Goal: Task Accomplishment & Management: Use online tool/utility

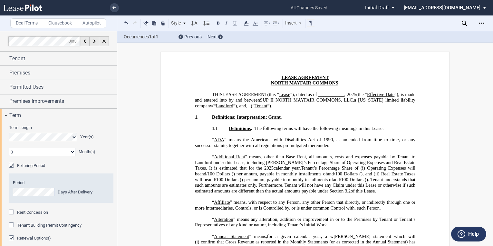
select select "number:3"
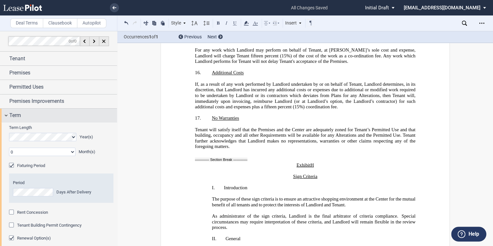
click at [6, 114] on div "Term" at bounding box center [58, 116] width 117 height 14
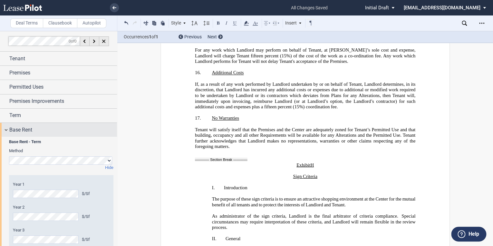
scroll to position [52, 0]
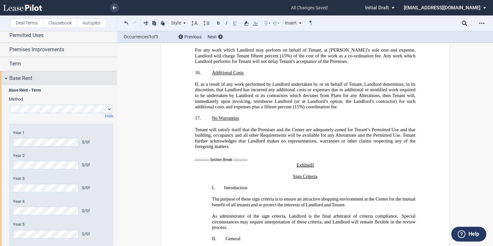
click at [4, 79] on div "Base Rent" at bounding box center [58, 78] width 117 height 14
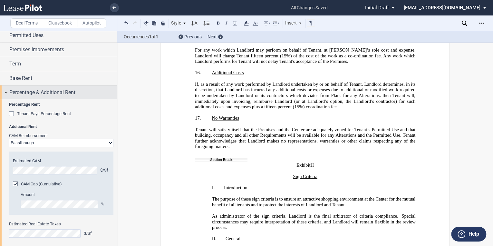
scroll to position [77, 0]
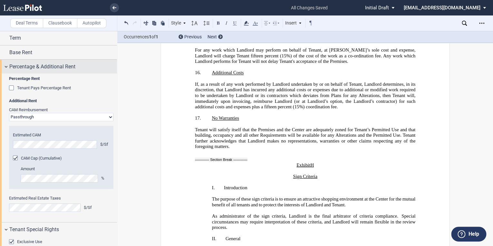
click at [3, 66] on div "Percentage & Additional Rent" at bounding box center [58, 67] width 117 height 14
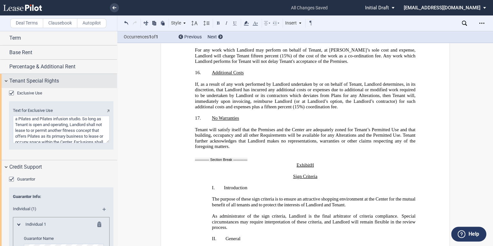
click at [6, 79] on div "Tenant Special Rights" at bounding box center [58, 81] width 117 height 14
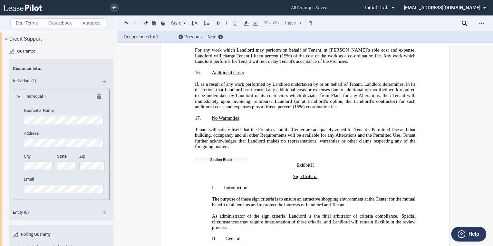
scroll to position [129, 0]
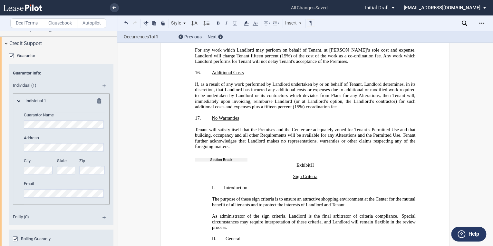
click at [56, 120] on editor-control "Guarantor Name" at bounding box center [64, 120] width 81 height 16
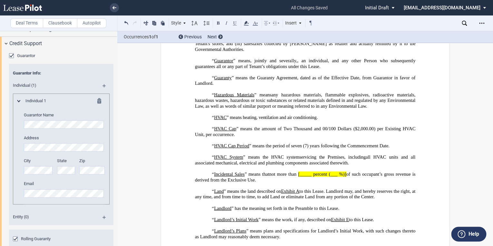
scroll to position [1108, 0]
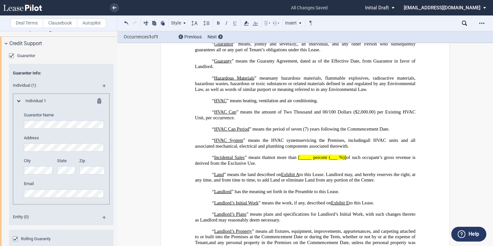
click at [327, 47] on span ", an individual" at bounding box center [312, 43] width 31 height 5
drag, startPoint x: 297, startPoint y: 196, endPoint x: 309, endPoint y: 197, distance: 12.3
click at [309, 160] on span "[_____ percent (___ %)]" at bounding box center [322, 157] width 48 height 5
drag, startPoint x: 299, startPoint y: 196, endPoint x: 342, endPoint y: 198, distance: 42.2
click at [342, 166] on span "“ Incidental Sales ” means that not more than twenty percent (20%) of such occu…" at bounding box center [306, 160] width 222 height 11
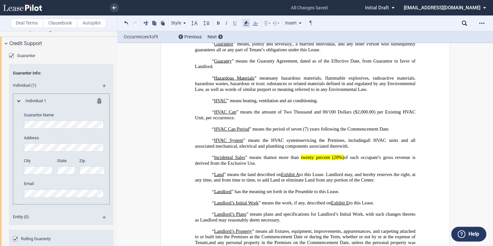
click at [248, 22] on icon at bounding box center [246, 23] width 8 height 8
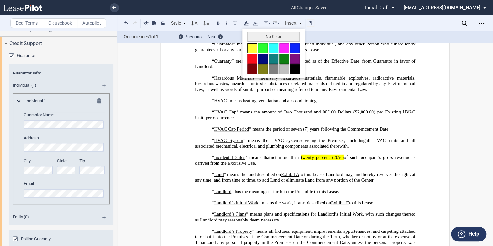
click at [251, 47] on button at bounding box center [252, 48] width 10 height 10
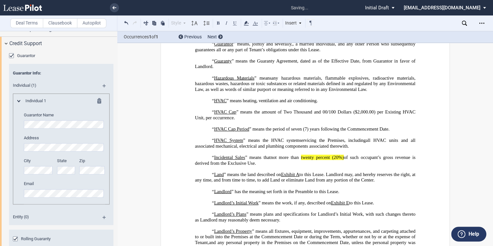
click at [359, 132] on span "” means the period of seven (7) years following the Commencement Date." at bounding box center [319, 128] width 140 height 5
drag, startPoint x: 299, startPoint y: 196, endPoint x: 342, endPoint y: 195, distance: 42.2
click at [342, 166] on span "“ Incidental Sales ” means that not more than twenty percent (20%) of such occu…" at bounding box center [306, 160] width 222 height 11
click at [247, 21] on icon at bounding box center [246, 23] width 8 height 8
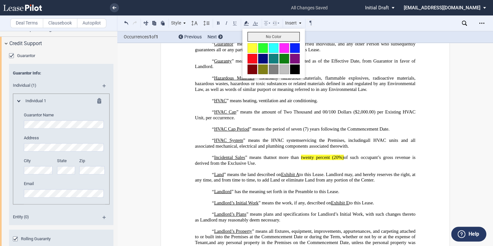
click at [259, 36] on button "No Color" at bounding box center [273, 37] width 52 height 10
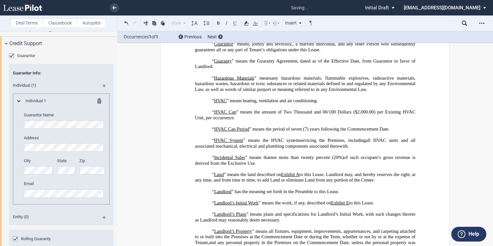
click at [332, 104] on p "“ HVAC ” means heating, ventilation and air conditioning." at bounding box center [305, 101] width 220 height 6
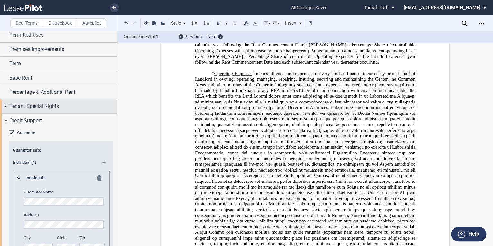
scroll to position [52, 0]
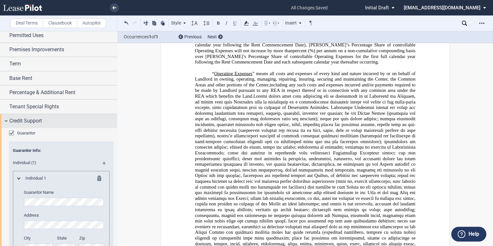
click at [5, 119] on div "Credit Support" at bounding box center [58, 121] width 117 height 14
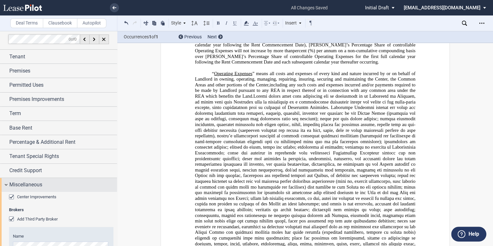
scroll to position [0, 0]
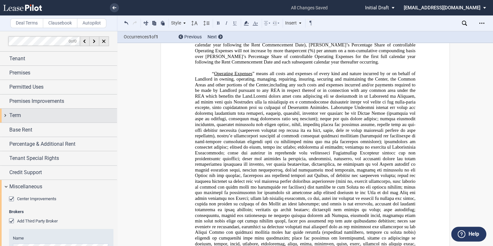
click at [9, 115] on span "Term" at bounding box center [15, 115] width 12 height 8
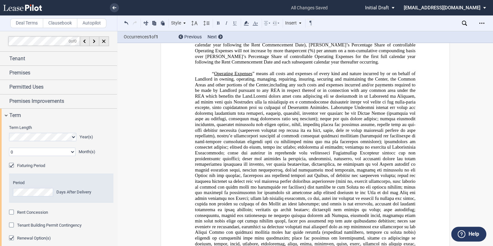
click at [12, 164] on div "Fixturing Period" at bounding box center [12, 166] width 6 height 6
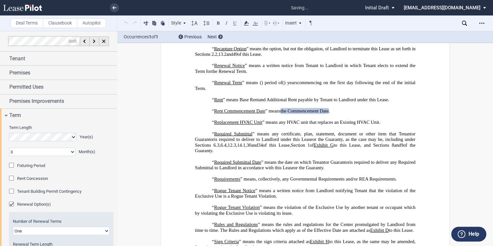
scroll to position [2178, 0]
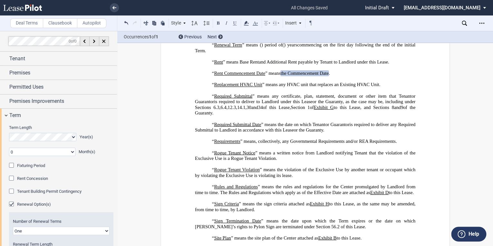
click at [12, 190] on div "Tenant Building Permit Contingency" at bounding box center [12, 191] width 6 height 6
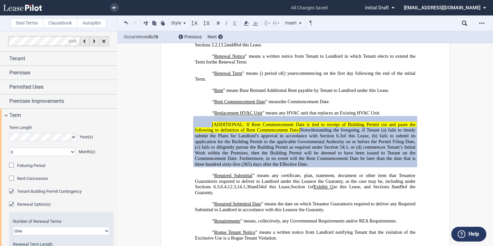
scroll to position [2236, 0]
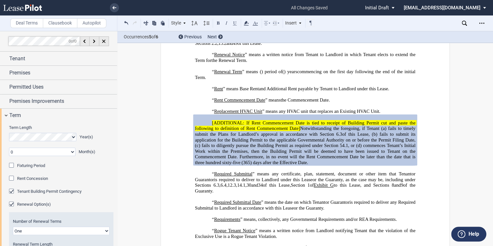
drag, startPoint x: 271, startPoint y: 177, endPoint x: 262, endPoint y: 175, distance: 9.2
click at [271, 137] on span "fails to timely submit the Plans for Landlord’s approval in accordance with Sec…" at bounding box center [306, 131] width 222 height 11
click at [212, 131] on span "[ADDITIONAL: If Rent Commencement Date is tied to receipt of Building Permit cu…" at bounding box center [306, 125] width 222 height 11
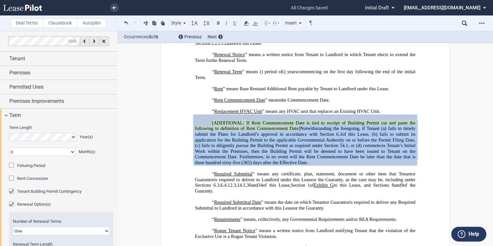
drag, startPoint x: 210, startPoint y: 166, endPoint x: 309, endPoint y: 205, distance: 106.4
click at [309, 166] on p "[ADDITIONAL: If Rent Commencement Date is tied to receipt of Building Permit cu…" at bounding box center [305, 142] width 220 height 45
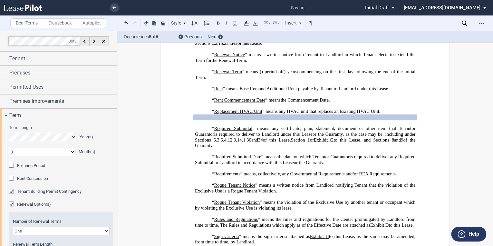
click at [341, 103] on p "“ Rent Commencement Date ” means the earlier to occur of (i) the date that is ﻿…" at bounding box center [305, 100] width 220 height 6
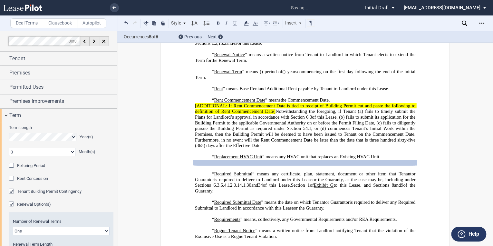
click at [275, 114] on span "Notwithstanding the foregoing, if Tenant (a)" at bounding box center [319, 111] width 88 height 5
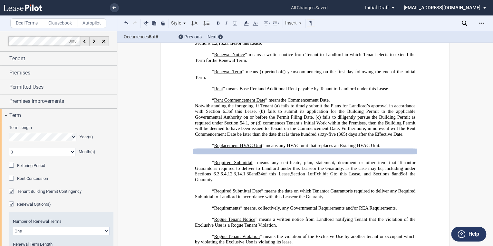
click at [329, 137] on span ". Notwithstanding the foregoing, if Tenant (a) fails to timely submit the Plans…" at bounding box center [305, 117] width 220 height 40
click at [346, 137] on span ". Notwithsanding the foregoing, if a Notwithstanding the foregoing, if Tenant (…" at bounding box center [305, 117] width 220 height 40
click at [344, 137] on span ". Notwithsanding the foregoing, if a Notwithstanding the foregoing, if Tenant (…" at bounding box center [305, 117] width 220 height 40
click at [346, 137] on span ". Notwithsanding the foregoing, if a Notwithstanding the foregoing, if Tenant (…" at bounding box center [305, 117] width 220 height 40
click at [398, 137] on span ". Notwithstanding the foregoing, if a Notwithstanding the foregoing, if Tenant …" at bounding box center [305, 117] width 220 height 40
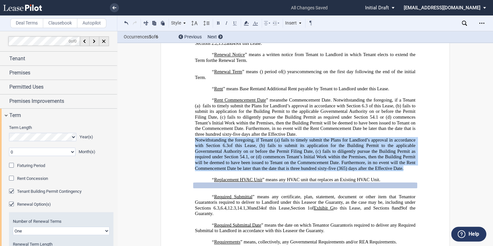
drag, startPoint x: 194, startPoint y: 184, endPoint x: 402, endPoint y: 213, distance: 210.1
click at [402, 171] on p "Notwithstanding the foregoing, if Tenant (a) fails to timely submit the Plans f…" at bounding box center [305, 154] width 220 height 34
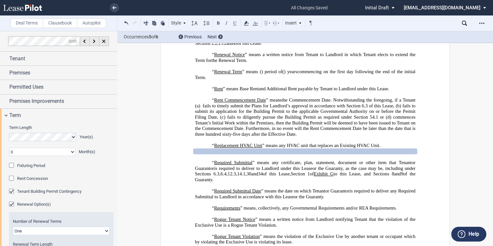
click at [265, 160] on p "﻿" at bounding box center [305, 157] width 220 height 6
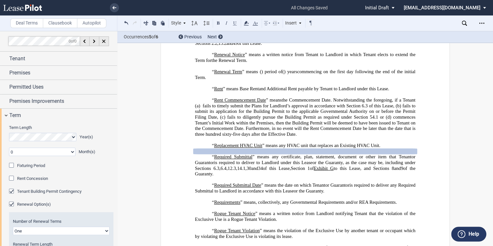
click at [367, 143] on p "﻿" at bounding box center [305, 140] width 220 height 6
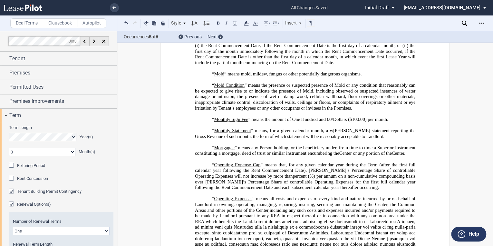
scroll to position [1463, 0]
click at [65, 24] on label "Clausebook" at bounding box center [60, 23] width 34 height 10
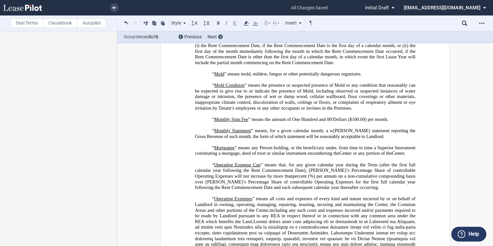
click at [339, 65] on p "“ Lease Year ” means each period (during the Term) of twelve (12) calendar mont…" at bounding box center [305, 51] width 220 height 28
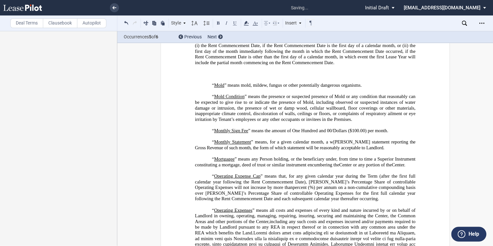
click at [221, 77] on p "﻿" at bounding box center [305, 74] width 220 height 6
drag, startPoint x: 221, startPoint y: 110, endPoint x: 213, endPoint y: 109, distance: 8.4
click at [213, 71] on p "﻿" at bounding box center [305, 68] width 220 height 6
click at [215, 77] on p "﻿" at bounding box center [305, 74] width 220 height 6
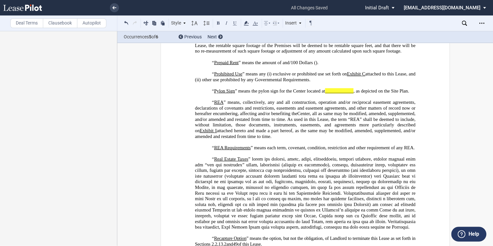
scroll to position [2081, 0]
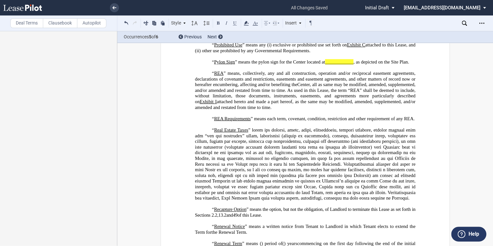
drag, startPoint x: 334, startPoint y: 108, endPoint x: 322, endPoint y: 106, distance: 11.5
click at [334, 65] on span "____________" at bounding box center [339, 61] width 28 height 5
drag, startPoint x: 325, startPoint y: 107, endPoint x: 352, endPoint y: 107, distance: 27.7
click at [352, 65] on span "____________" at bounding box center [339, 61] width 28 height 5
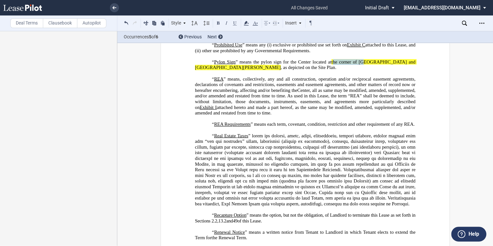
drag, startPoint x: 332, startPoint y: 104, endPoint x: 362, endPoint y: 109, distance: 30.2
click at [362, 70] on span "the corner of [GEOGRAPHIC_DATA] and [GEOGRAPHIC_DATA][PERSON_NAME]" at bounding box center [306, 64] width 222 height 11
click at [345, 70] on span "the corner of [GEOGRAPHIC_DATA] and [GEOGRAPHIC_DATA][PERSON_NAME]" at bounding box center [306, 64] width 222 height 11
click at [331, 70] on span "the corner of [GEOGRAPHIC_DATA] and [GEOGRAPHIC_DATA][PERSON_NAME]" at bounding box center [306, 64] width 222 height 11
click at [335, 70] on span "the corner of [GEOGRAPHIC_DATA] and [GEOGRAPHIC_DATA][PERSON_NAME]" at bounding box center [306, 64] width 222 height 11
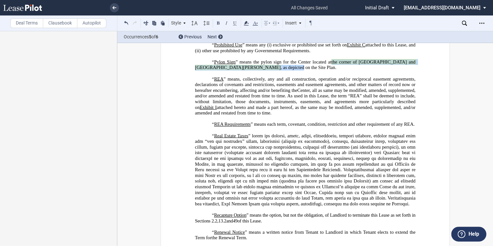
drag, startPoint x: 330, startPoint y: 106, endPoint x: 244, endPoint y: 113, distance: 86.0
click at [244, 70] on span "﻿“ Pylon Sign ” means the pylon sign for the Center located at the corner of [G…" at bounding box center [306, 64] width 222 height 11
click at [249, 22] on icon at bounding box center [246, 23] width 8 height 8
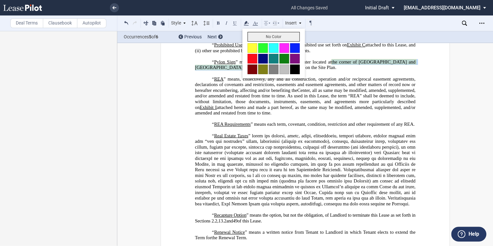
click at [249, 35] on button "No Color" at bounding box center [273, 37] width 52 height 10
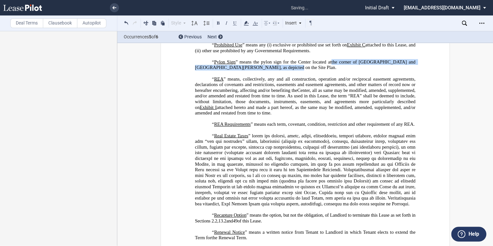
click at [310, 71] on p "﻿“ Pylon Sign ” means the pylon sign for the Center located at the corner of [G…" at bounding box center [305, 64] width 220 height 11
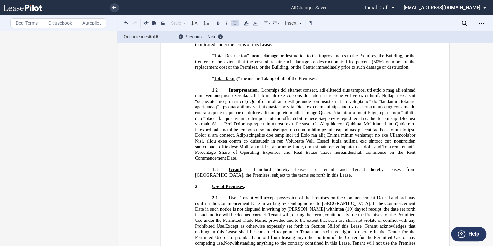
scroll to position [2828, 0]
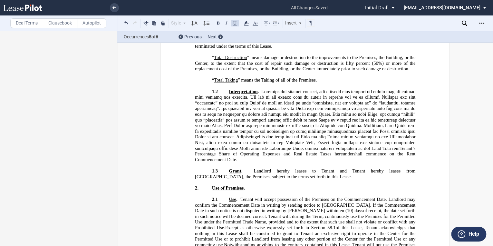
click at [298, 26] on span "[single][double]" at bounding box center [313, 23] width 30 height 5
drag, startPoint x: 282, startPoint y: 73, endPoint x: 297, endPoint y: 73, distance: 14.5
click at [297, 32] on span "﻿“ Tenant’s Sign Panel ” means one (1) double -sided panel on the Pylon Sign wi…" at bounding box center [306, 26] width 222 height 11
click at [247, 22] on icon at bounding box center [246, 23] width 8 height 8
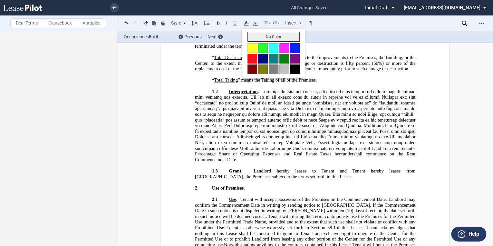
click at [251, 37] on button "No Color" at bounding box center [273, 37] width 52 height 10
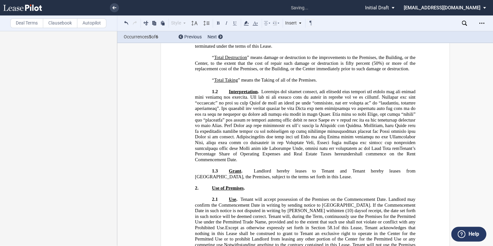
click at [313, 38] on p "﻿" at bounding box center [305, 35] width 220 height 6
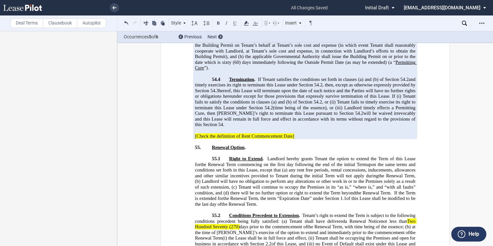
scroll to position [10865, 0]
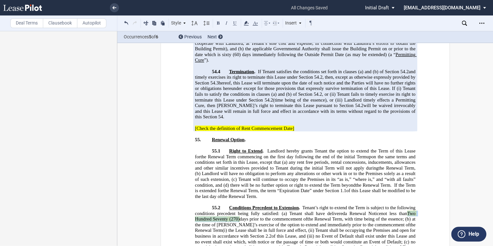
drag, startPoint x: 405, startPoint y: 143, endPoint x: 237, endPoint y: 148, distance: 167.8
click at [237, 211] on span "not less than Two Hundred Seventy (270) days prior to the commencement of" at bounding box center [306, 216] width 222 height 11
click at [246, 22] on use at bounding box center [245, 23] width 5 height 5
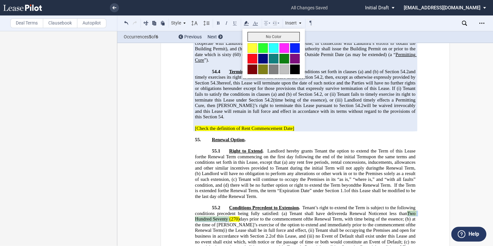
click at [249, 37] on button "No Color" at bounding box center [273, 37] width 52 height 10
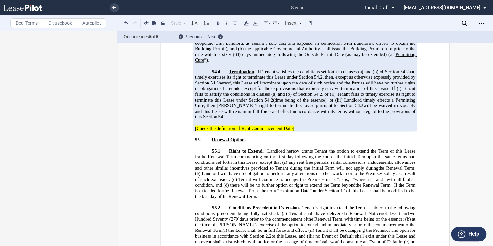
click at [282, 227] on span "(i) the Lease shall be in full force and effect, (ii) Tenant shall be occupying…" at bounding box center [306, 241] width 222 height 28
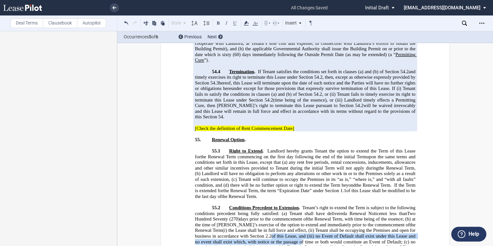
click at [378, 205] on span "Tenant’s right to extend the Term is subject to the following conditions preced…" at bounding box center [306, 210] width 222 height 11
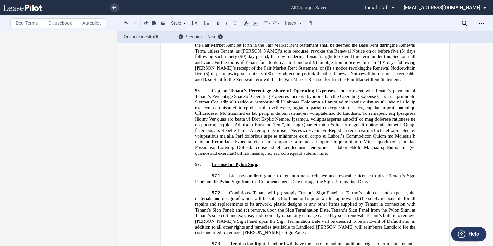
scroll to position [11149, 0]
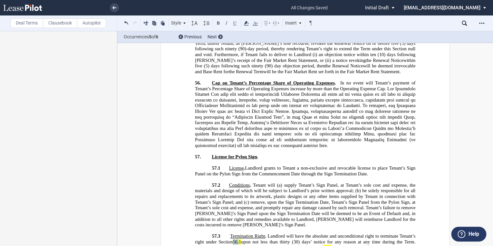
drag, startPoint x: 233, startPoint y: 172, endPoint x: 239, endPoint y: 172, distance: 5.5
click at [239, 239] on span "56.1" at bounding box center [236, 241] width 8 height 5
click at [237, 239] on span "56.1" at bounding box center [236, 241] width 8 height 5
click at [235, 239] on span "56.1" at bounding box center [236, 241] width 8 height 5
click at [237, 239] on span "56.1" at bounding box center [236, 241] width 8 height 5
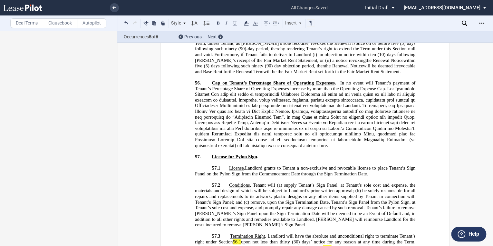
click at [236, 239] on span "56.1" at bounding box center [236, 241] width 8 height 5
click at [329, 244] on span "56.1" at bounding box center [327, 246] width 8 height 5
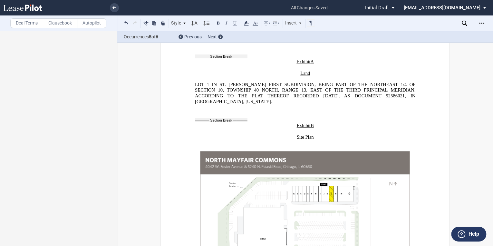
scroll to position [12282, 0]
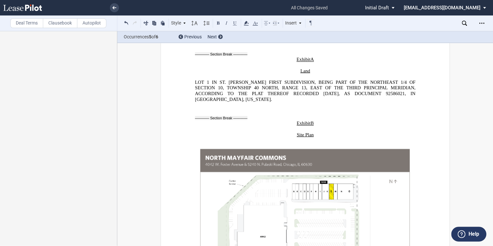
click at [307, 143] on img at bounding box center [305, 228] width 220 height 170
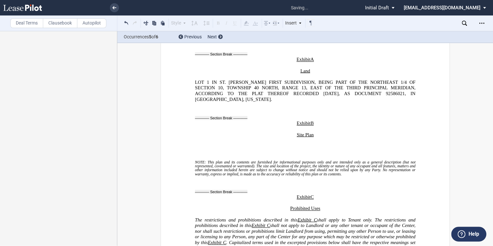
click at [299, 149] on p at bounding box center [305, 152] width 220 height 6
click at [303, 143] on p "﻿" at bounding box center [305, 146] width 220 height 6
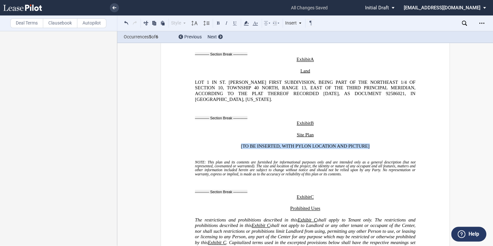
drag, startPoint x: 239, startPoint y: 67, endPoint x: 376, endPoint y: 65, distance: 137.8
click at [376, 143] on p "﻿[TO BE INSERTED, WITH PYLON LOCATION AND PICTURE]" at bounding box center [305, 146] width 220 height 6
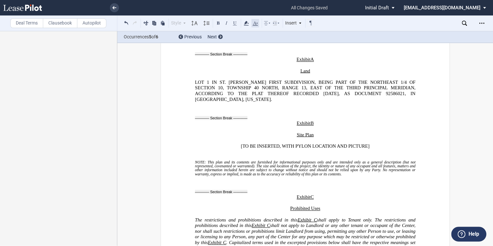
click at [257, 23] on icon at bounding box center [255, 23] width 8 height 8
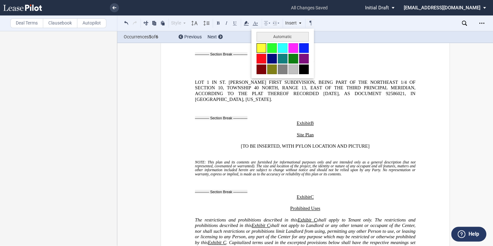
drag, startPoint x: 258, startPoint y: 45, endPoint x: 269, endPoint y: 45, distance: 11.6
click at [257, 45] on button at bounding box center [261, 48] width 10 height 10
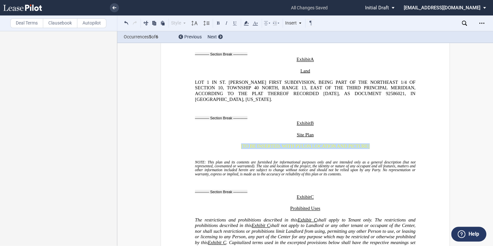
click at [376, 155] on p "﻿" at bounding box center [305, 158] width 220 height 6
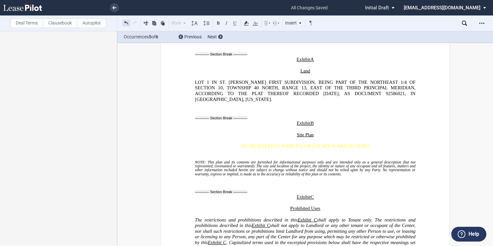
click at [125, 24] on button at bounding box center [126, 23] width 8 height 8
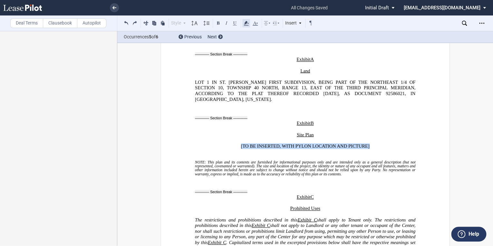
click at [249, 23] on icon at bounding box center [246, 23] width 8 height 8
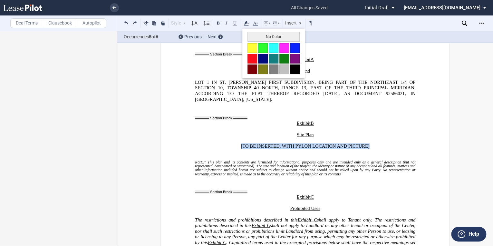
click at [252, 50] on button at bounding box center [252, 48] width 10 height 10
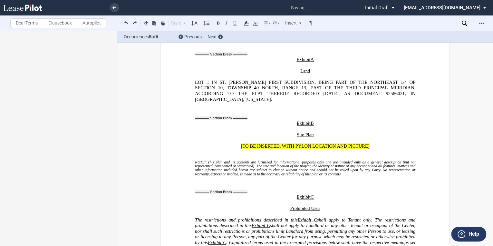
drag, startPoint x: 362, startPoint y: 75, endPoint x: 356, endPoint y: 90, distance: 16.3
click at [355, 160] on span "NOTE: This plan and its contents are furnished for informational purposes only …" at bounding box center [305, 167] width 221 height 15
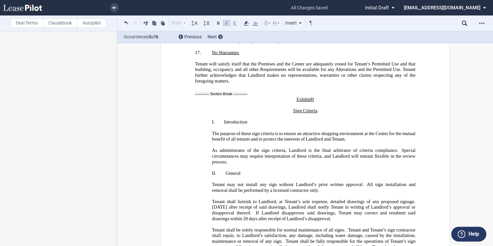
scroll to position [15193, 0]
